Goal: Task Accomplishment & Management: Manage account settings

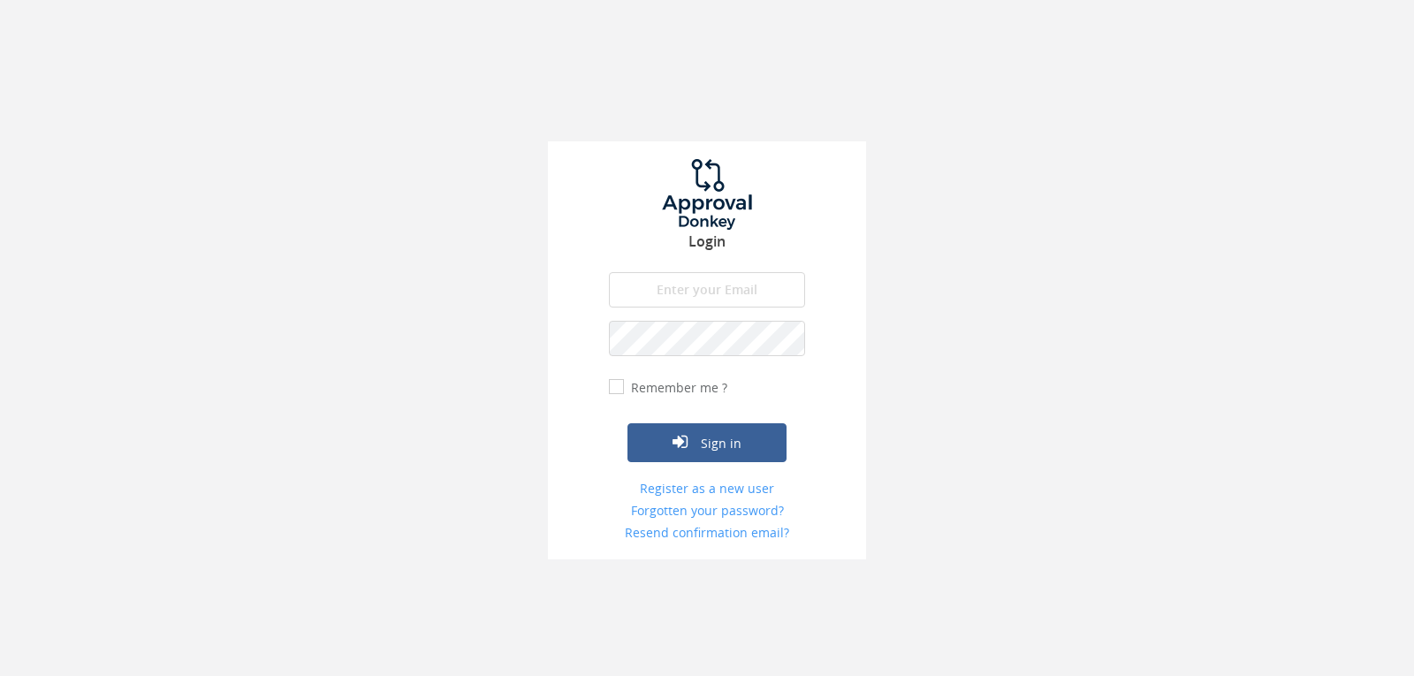
click at [657, 289] on input "email" at bounding box center [707, 289] width 196 height 35
type input "[EMAIL_ADDRESS][DOMAIN_NAME]"
click at [627, 423] on button "Sign in" at bounding box center [706, 442] width 159 height 39
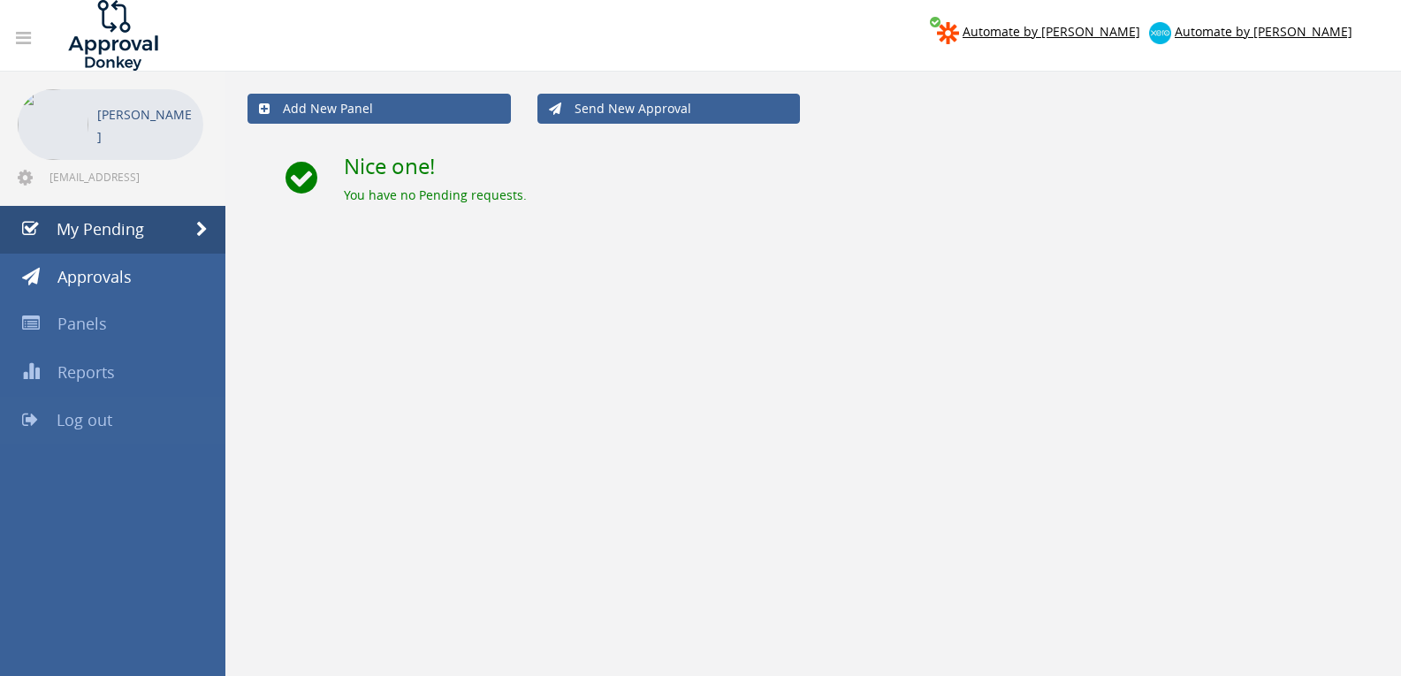
click at [96, 415] on span "Log out" at bounding box center [85, 419] width 56 height 21
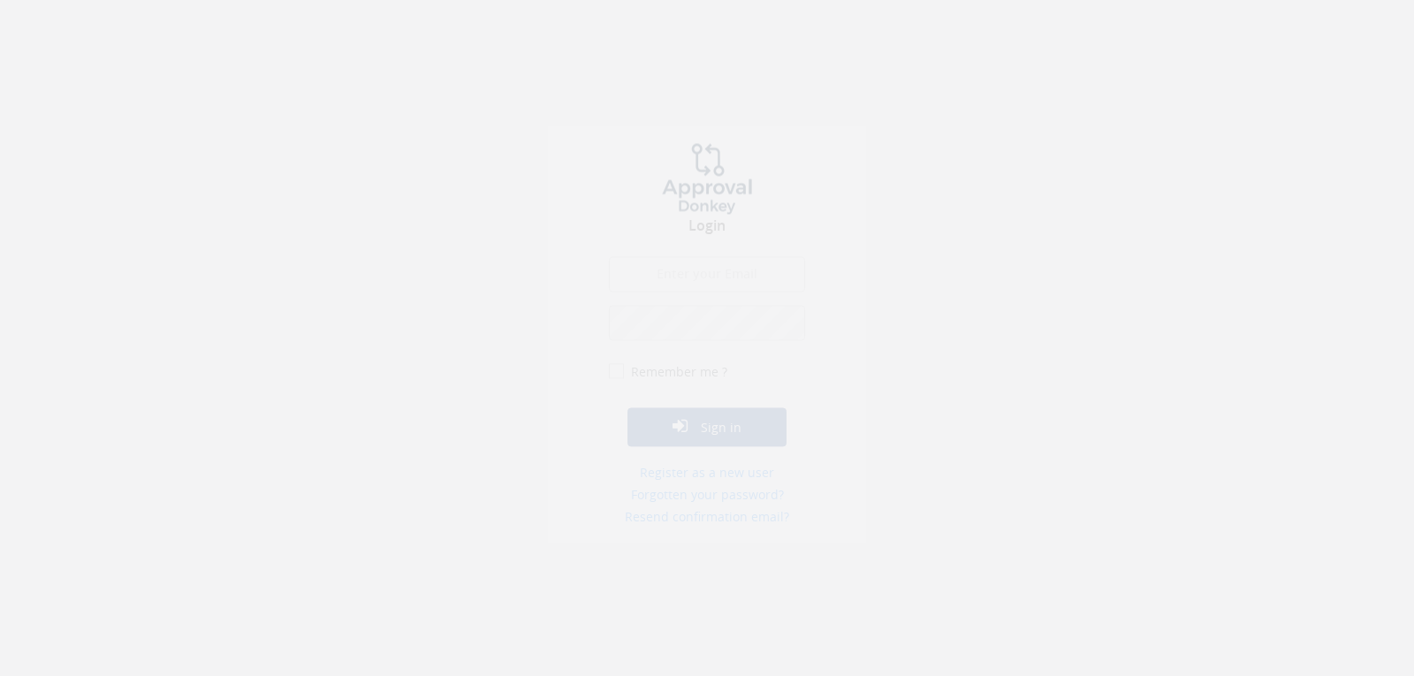
click at [702, 285] on input "email" at bounding box center [707, 289] width 196 height 35
type input "[EMAIL_ADDRESS][DOMAIN_NAME]"
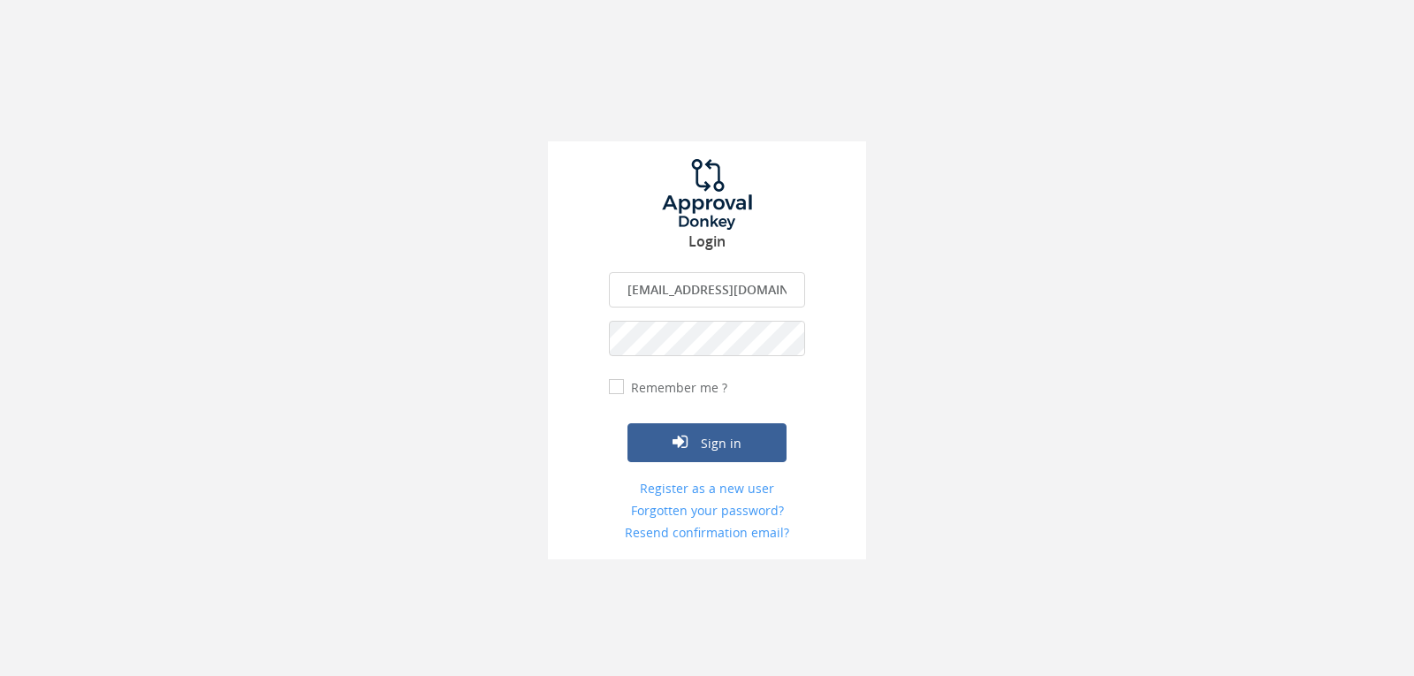
click at [627, 423] on button "Sign in" at bounding box center [706, 442] width 159 height 39
